Goal: Use online tool/utility: Utilize a website feature to perform a specific function

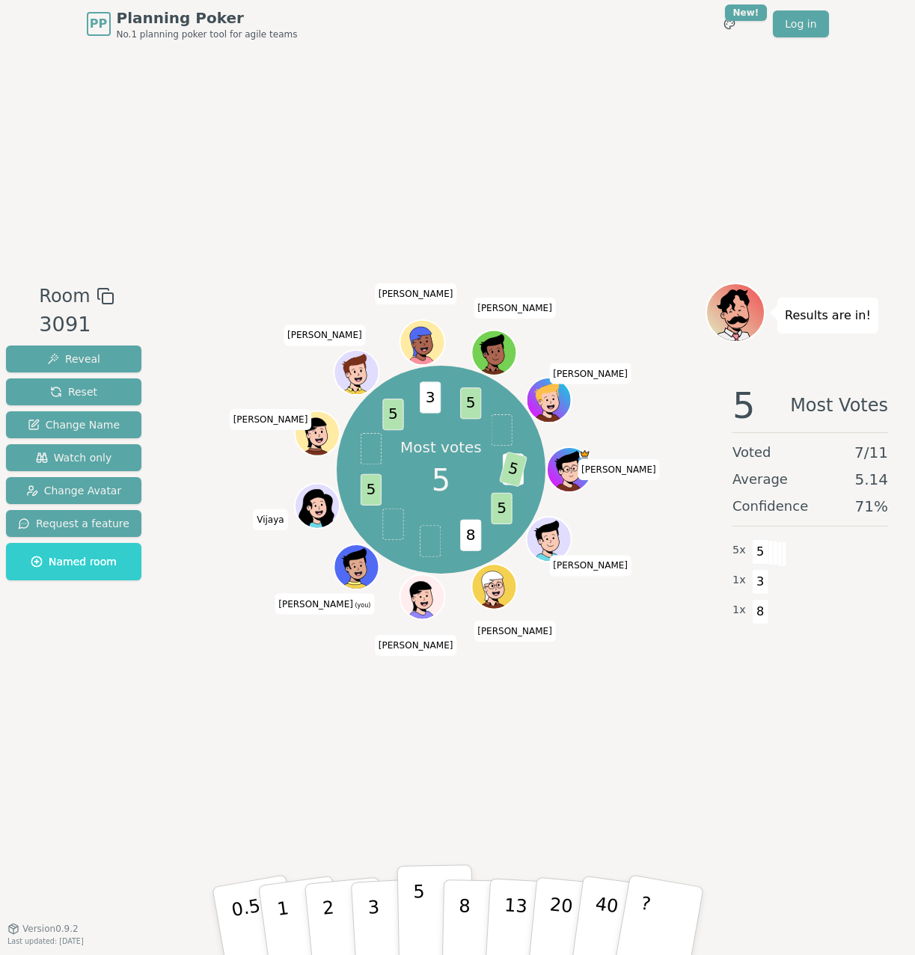
click at [418, 906] on p "5" at bounding box center [418, 921] width 13 height 81
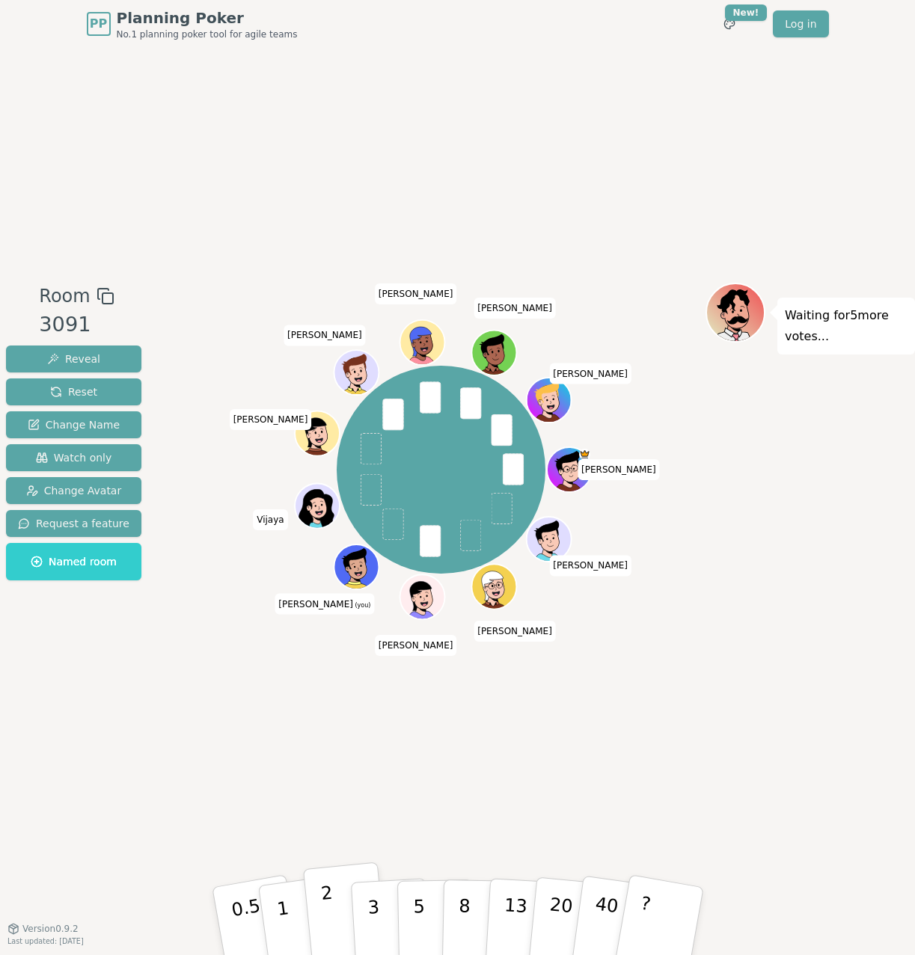
click at [334, 908] on button "2" at bounding box center [344, 921] width 85 height 119
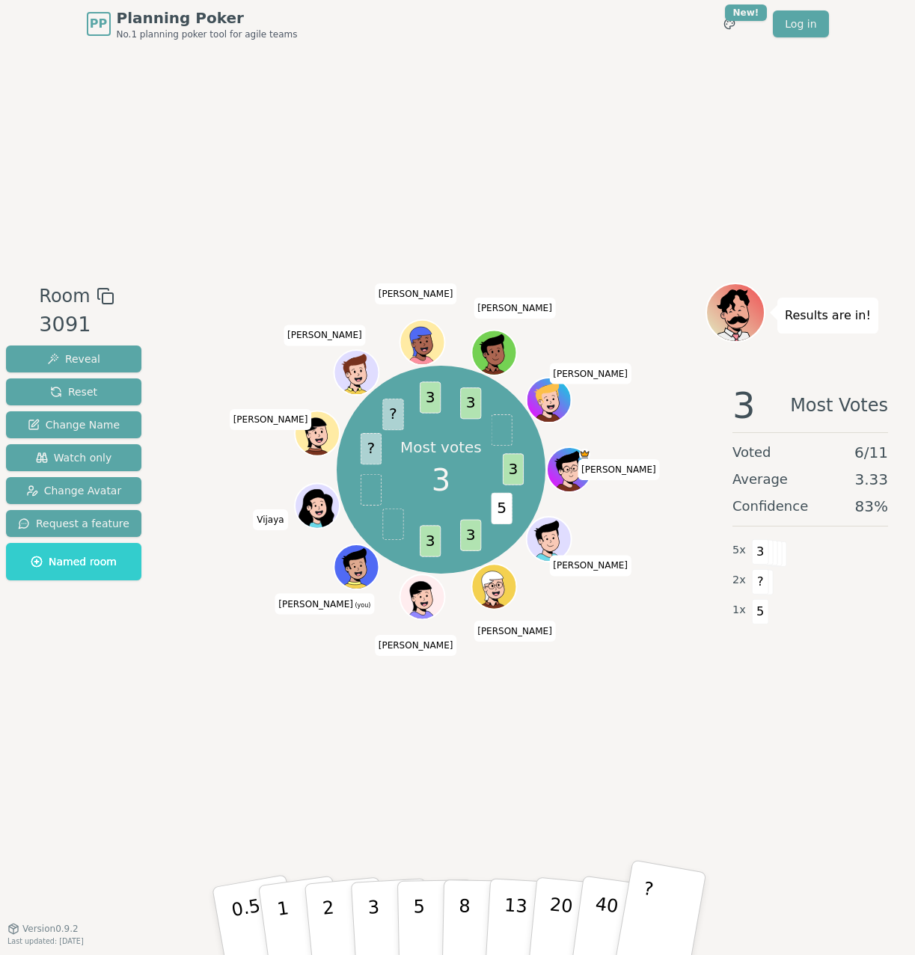
click at [660, 912] on button "?" at bounding box center [659, 920] width 93 height 123
click at [384, 921] on button "3" at bounding box center [390, 921] width 82 height 117
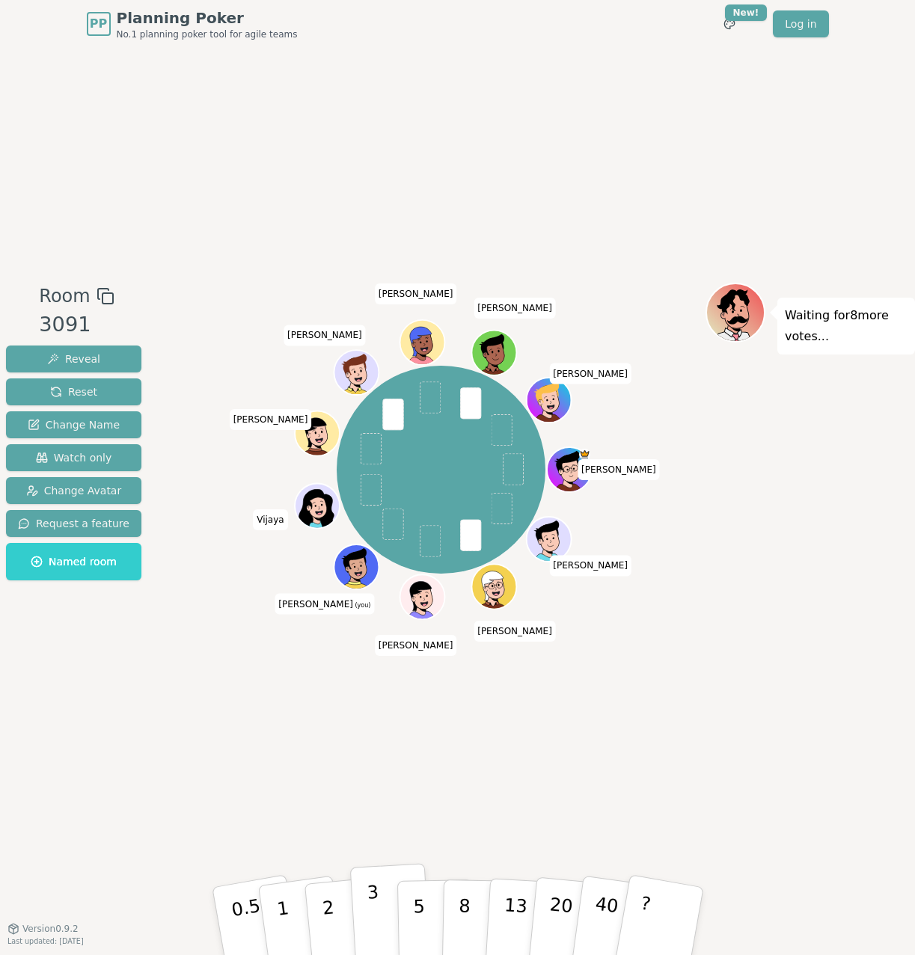
click at [371, 901] on p "3" at bounding box center [374, 923] width 16 height 82
click at [417, 921] on p "5" at bounding box center [418, 921] width 13 height 81
click at [369, 921] on p "3" at bounding box center [374, 923] width 16 height 82
click at [299, 912] on button "1" at bounding box center [300, 921] width 89 height 121
click at [428, 905] on button "5" at bounding box center [434, 922] width 77 height 114
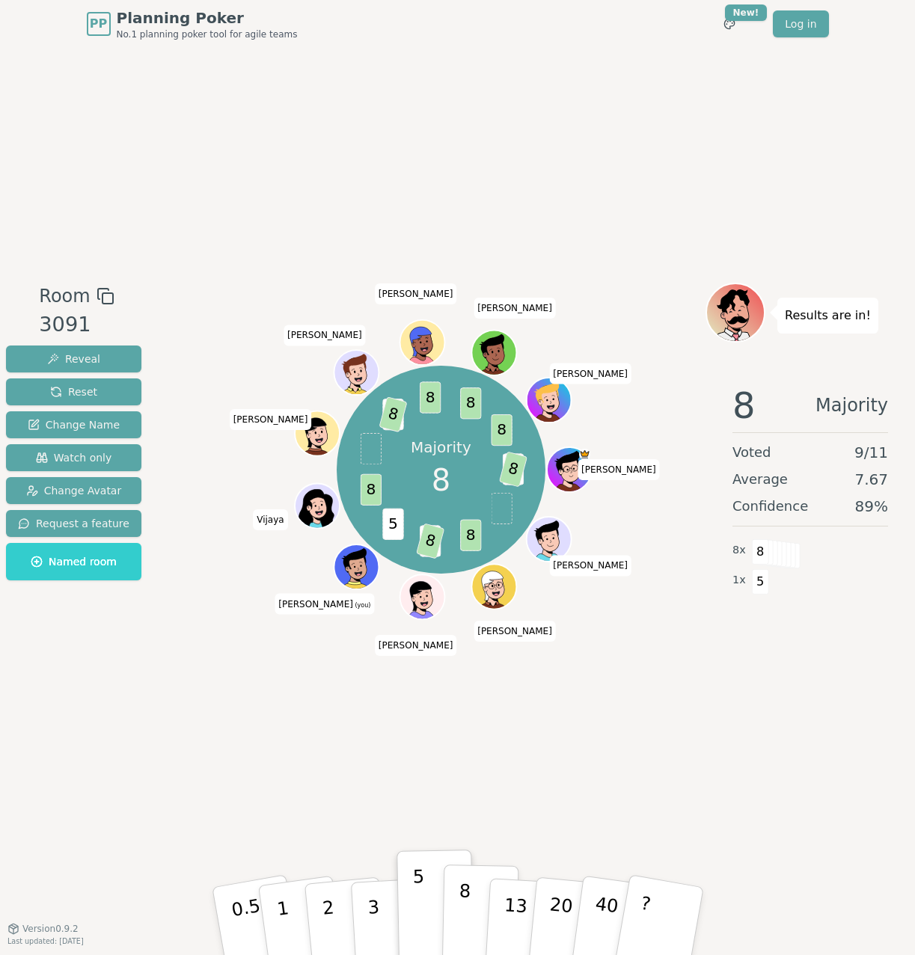
click at [470, 918] on button "8" at bounding box center [479, 922] width 77 height 114
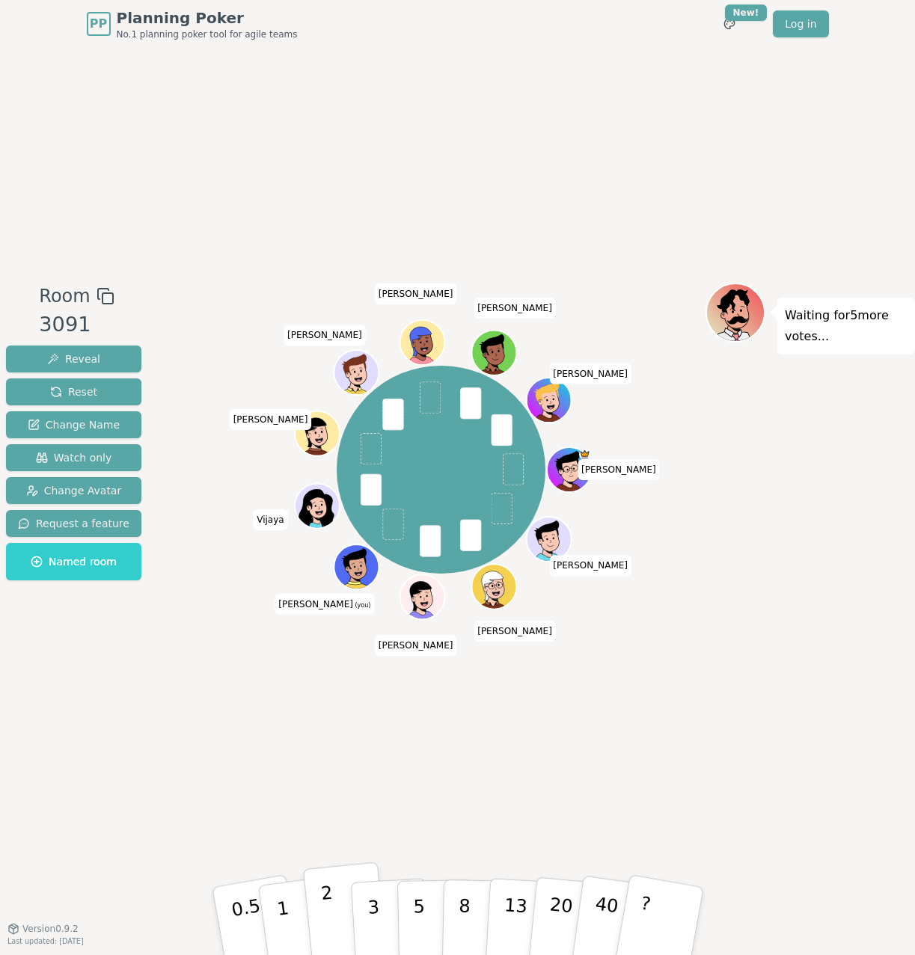
click at [334, 907] on button "2" at bounding box center [344, 921] width 85 height 119
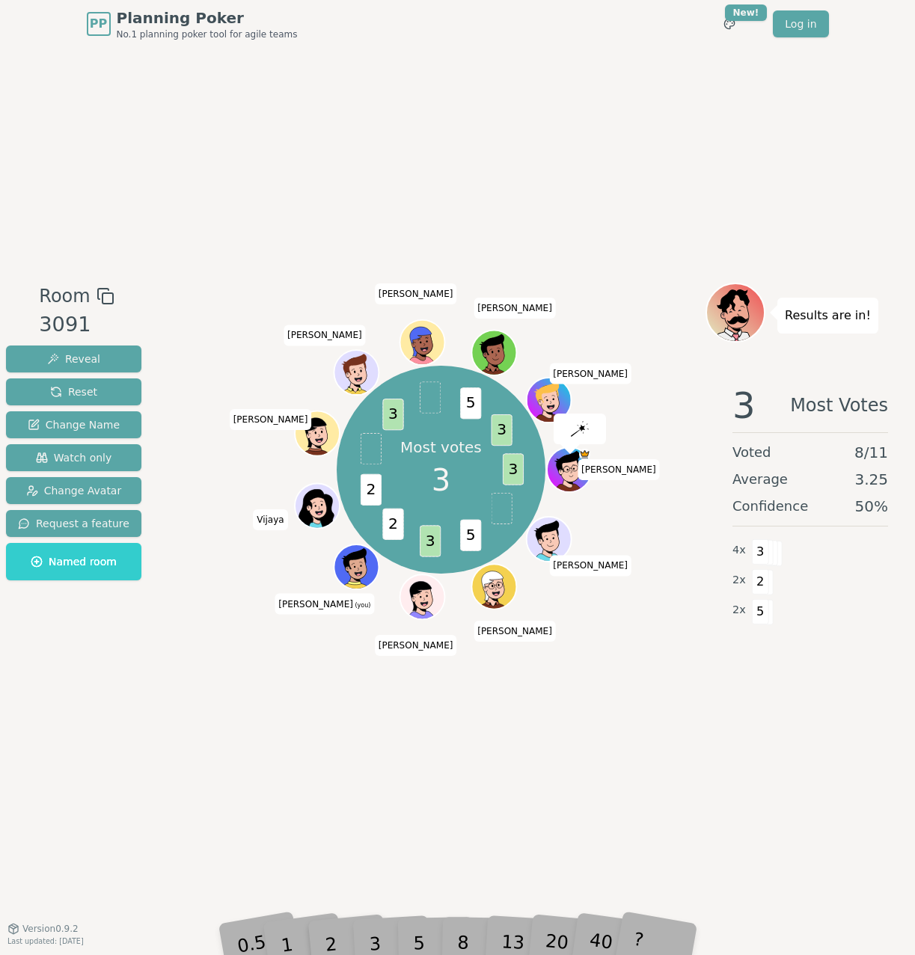
click at [378, 947] on div "3" at bounding box center [390, 921] width 48 height 55
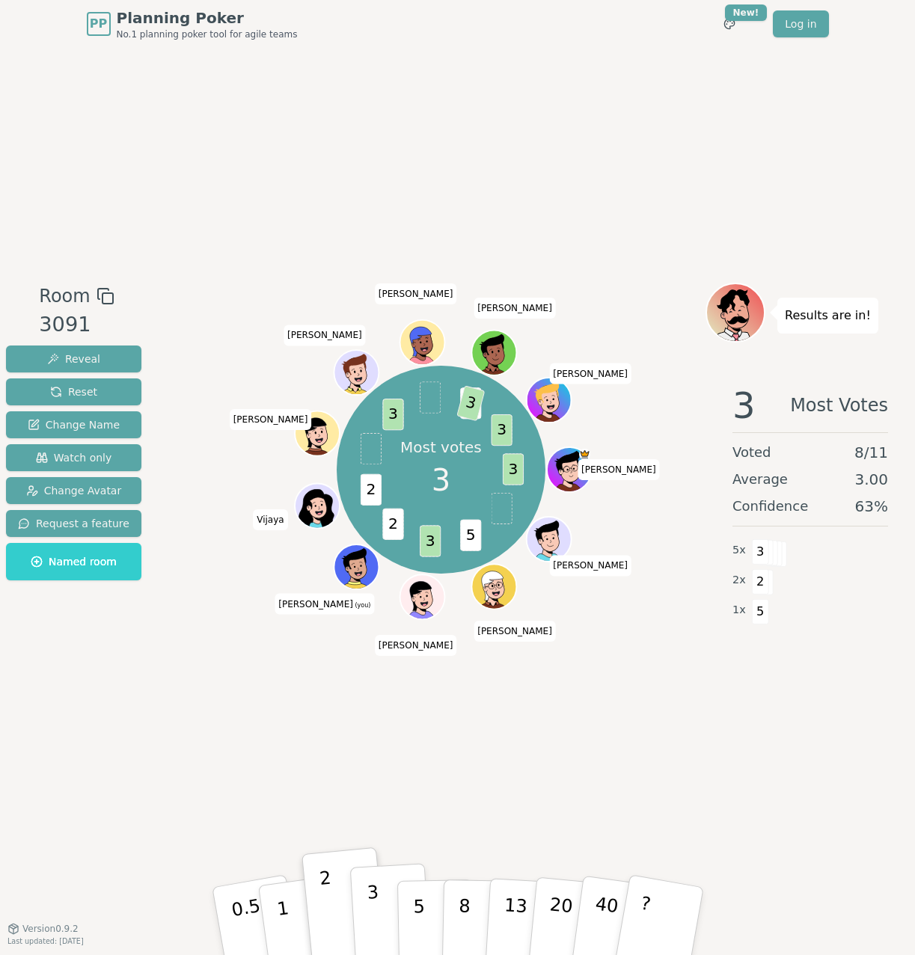
click at [382, 932] on button "3" at bounding box center [390, 921] width 82 height 117
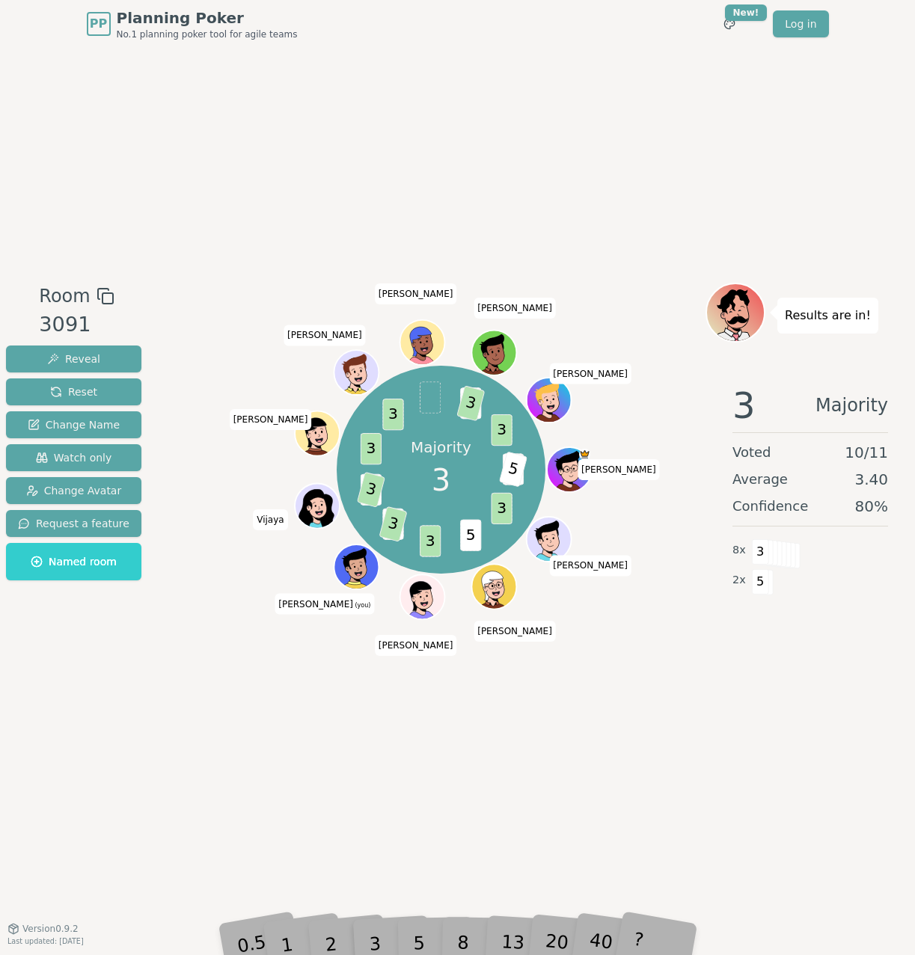
click at [408, 934] on div "3" at bounding box center [390, 921] width 48 height 55
click at [409, 933] on div "3" at bounding box center [390, 921] width 48 height 55
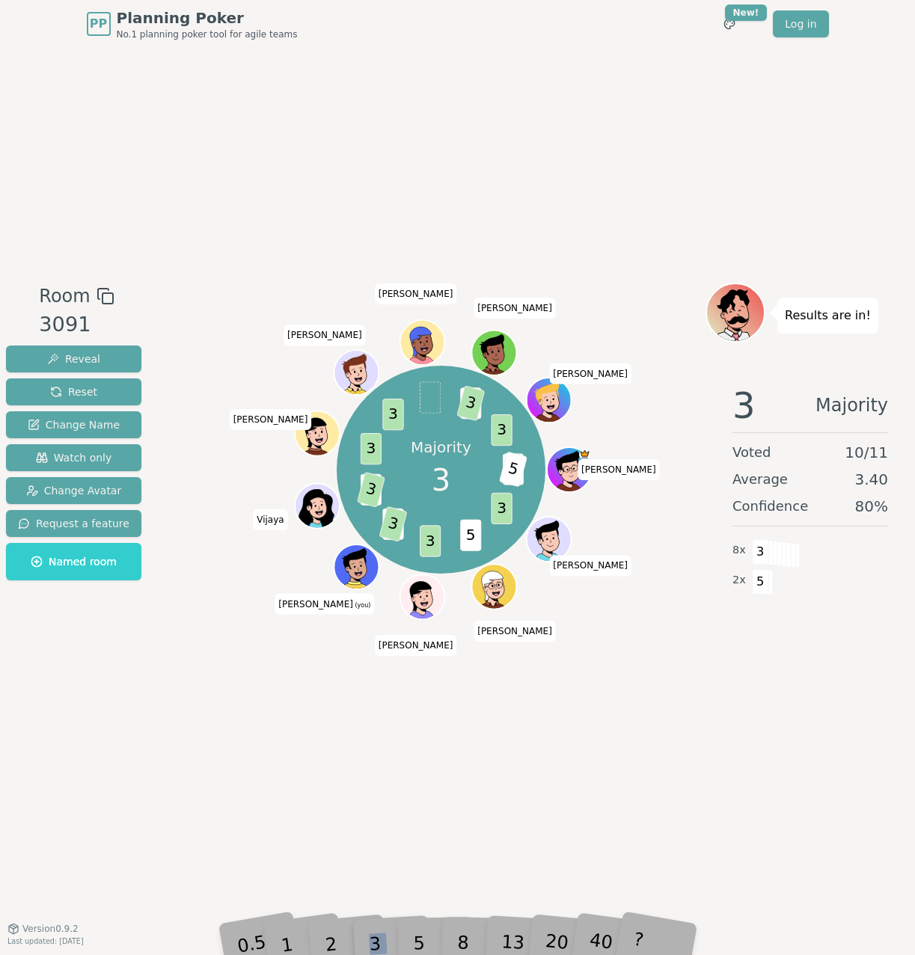
drag, startPoint x: 409, startPoint y: 933, endPoint x: 420, endPoint y: 932, distance: 10.5
click at [414, 933] on div "0.5 1 2 3 5 8 13 20 40 ?" at bounding box center [457, 921] width 449 height 52
click at [420, 932] on div "5" at bounding box center [435, 921] width 46 height 53
click at [421, 932] on div "5" at bounding box center [435, 921] width 46 height 53
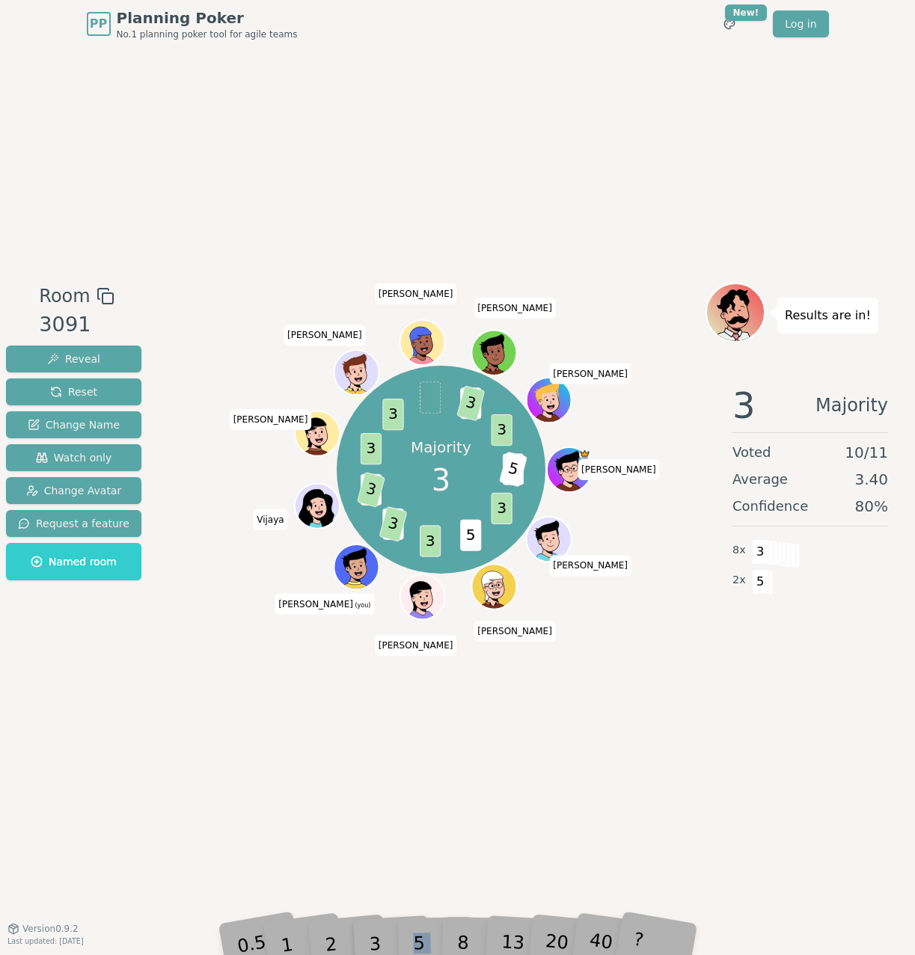
click at [421, 932] on div "5" at bounding box center [435, 921] width 46 height 53
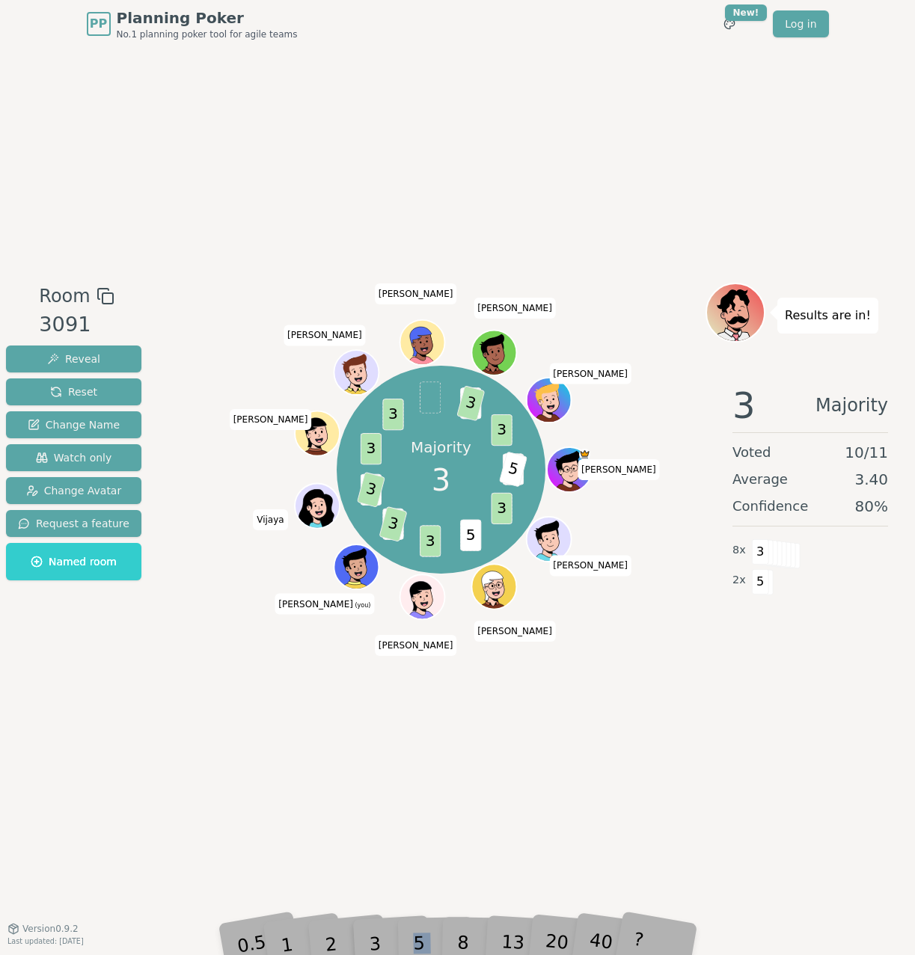
click at [421, 932] on div "5" at bounding box center [435, 921] width 46 height 53
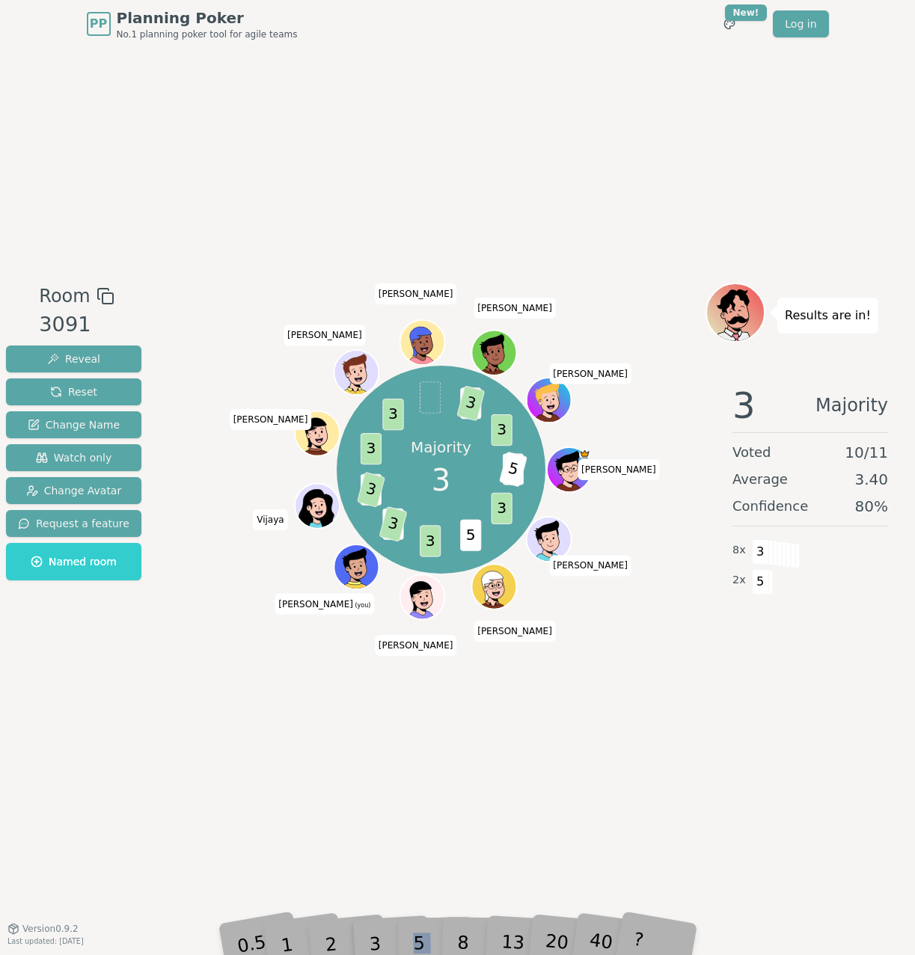
click at [421, 932] on div "5" at bounding box center [435, 921] width 46 height 53
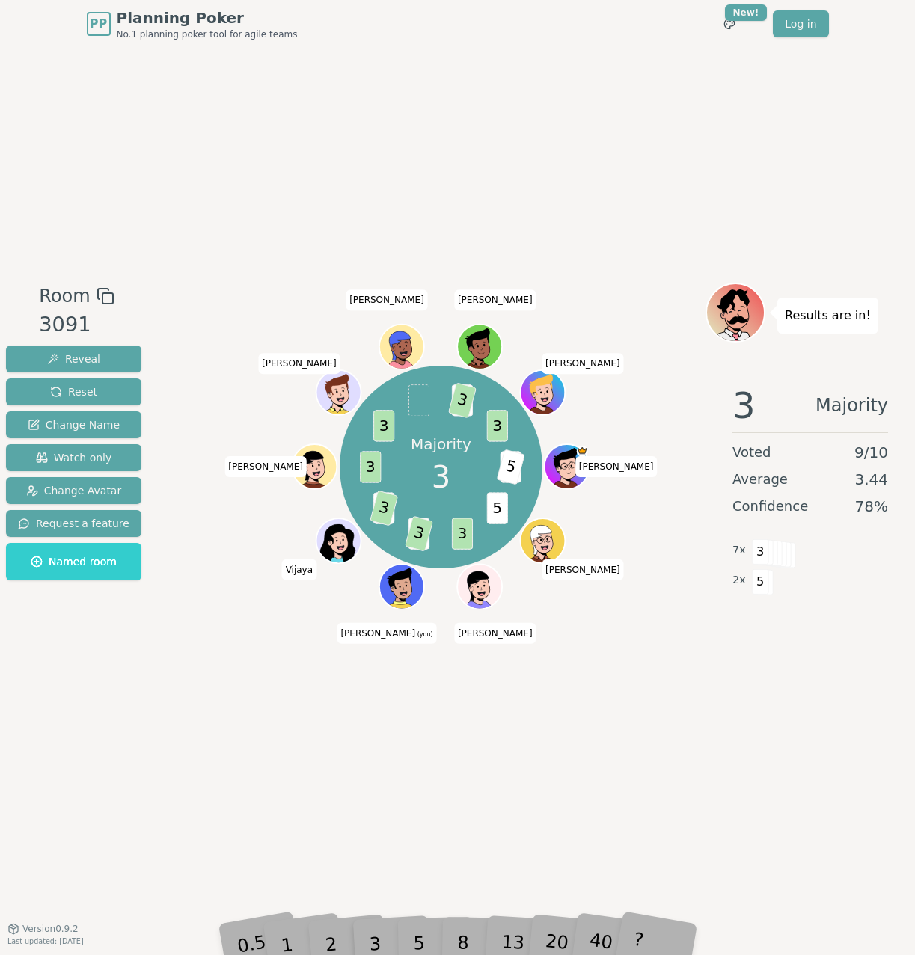
click at [434, 892] on div "Room 3091 Reveal Reset Change Name Watch only Change Avatar Request a feature N…" at bounding box center [457, 488] width 915 height 880
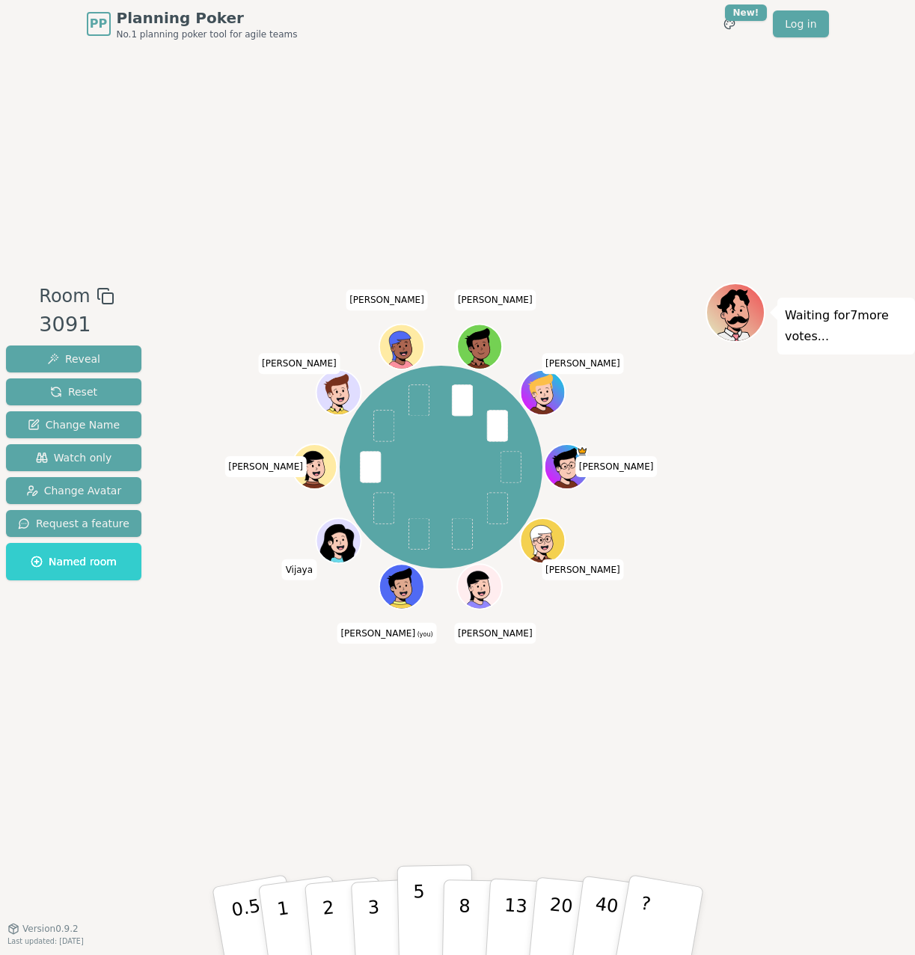
click at [421, 915] on p "5" at bounding box center [418, 921] width 13 height 81
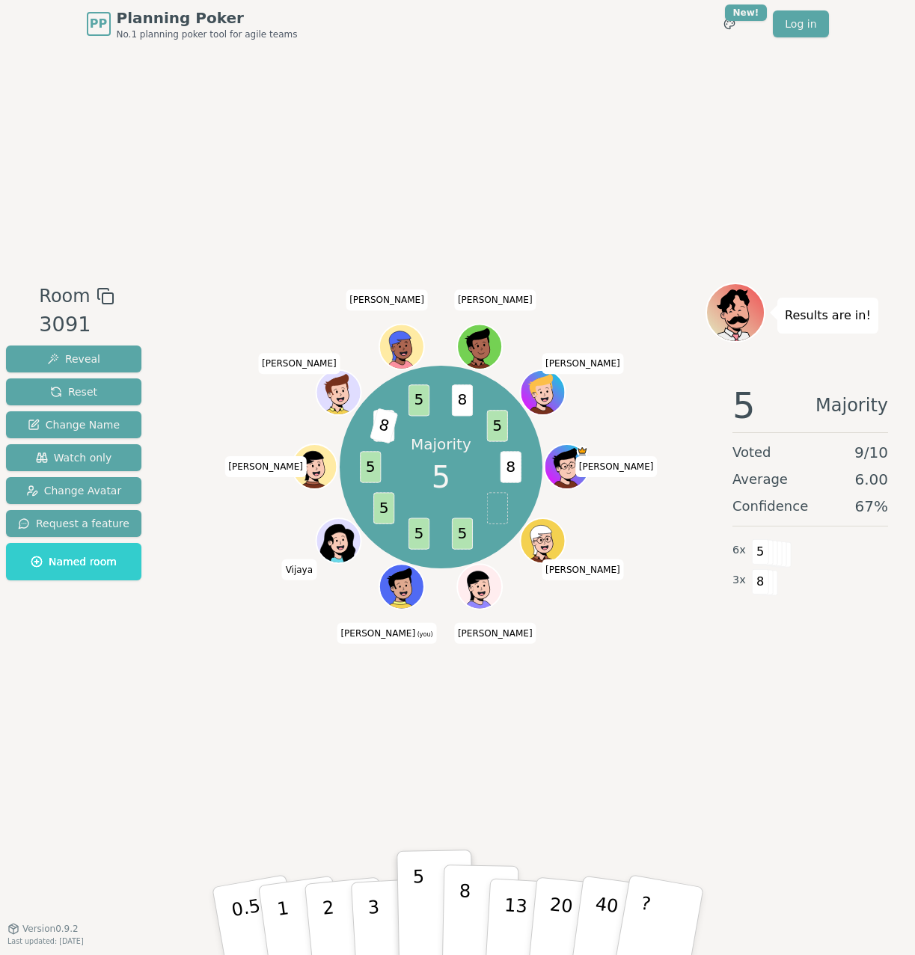
click at [472, 901] on button "8" at bounding box center [479, 922] width 77 height 114
